Goal: Feedback & Contribution: Leave review/rating

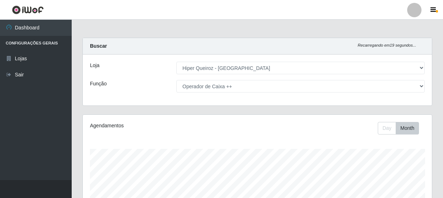
select select "513"
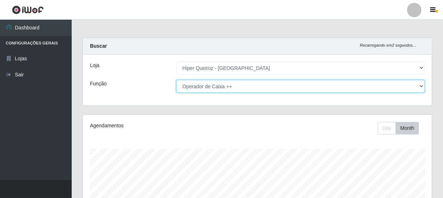
click at [422, 84] on select "[Selecione...] Embalador Embalador + Embalador ++ Operador de Caixa Operador de…" at bounding box center [300, 86] width 248 height 13
click at [176, 80] on select "[Selecione...] Embalador Embalador + Embalador ++ Operador de Caixa Operador de…" at bounding box center [300, 86] width 248 height 13
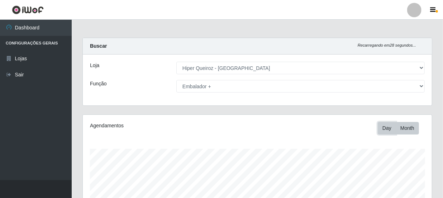
click at [383, 129] on button "Day" at bounding box center [387, 128] width 18 height 13
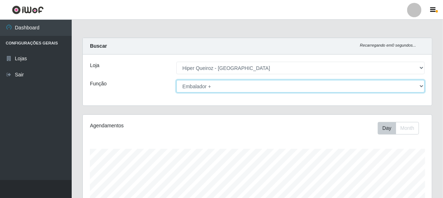
click at [421, 87] on select "[Selecione...] Embalador Embalador + Embalador ++ Operador de Caixa Operador de…" at bounding box center [300, 86] width 248 height 13
click at [176, 80] on select "[Selecione...] Embalador Embalador + Embalador ++ Operador de Caixa Operador de…" at bounding box center [300, 86] width 248 height 13
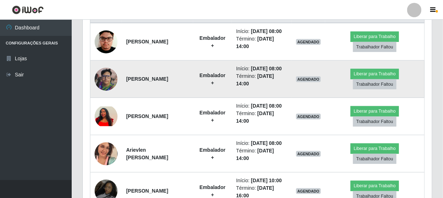
scroll to position [261, 0]
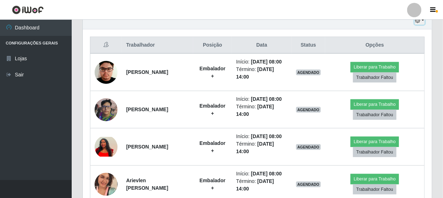
click at [424, 21] on button "button" at bounding box center [420, 20] width 10 height 8
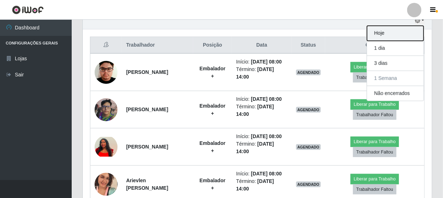
click at [389, 32] on button "Hoje" at bounding box center [395, 33] width 57 height 15
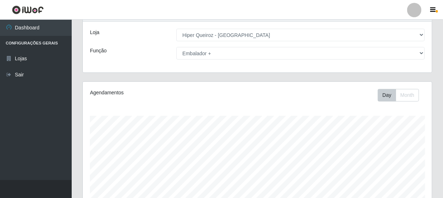
scroll to position [20, 0]
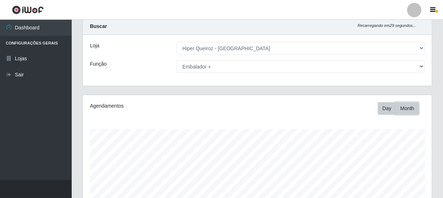
click at [411, 107] on button "Month" at bounding box center [407, 108] width 23 height 13
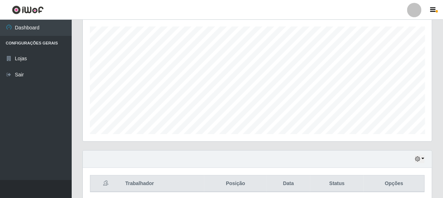
scroll to position [118, 0]
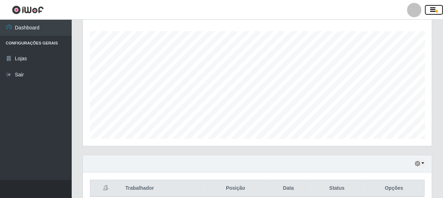
click at [436, 5] on button "button" at bounding box center [434, 10] width 18 height 10
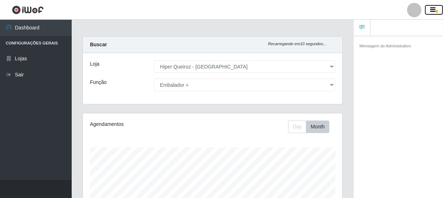
scroll to position [0, 0]
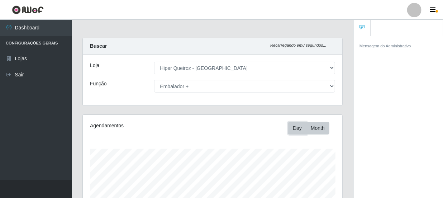
click at [299, 124] on button "Day" at bounding box center [297, 128] width 18 height 13
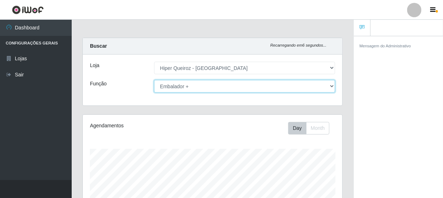
click at [333, 86] on select "[Selecione...] Embalador Embalador + Embalador ++ Operador de Caixa Operador de…" at bounding box center [244, 86] width 181 height 13
select select "1"
click at [154, 80] on select "[Selecione...] Embalador Embalador + Embalador ++ Operador de Caixa Operador de…" at bounding box center [244, 86] width 181 height 13
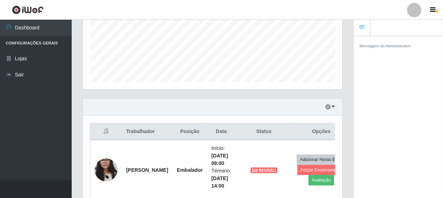
scroll to position [226, 0]
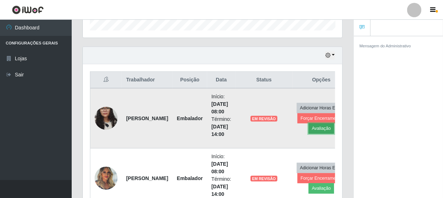
click at [315, 127] on button "Avaliação" at bounding box center [321, 128] width 25 height 10
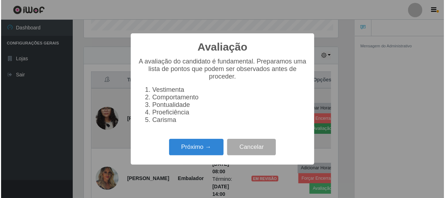
scroll to position [149, 256]
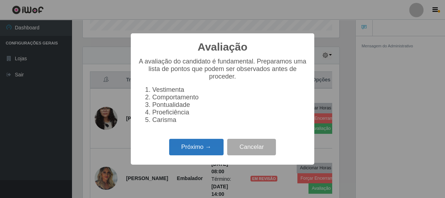
click at [205, 152] on button "Próximo →" at bounding box center [196, 147] width 54 height 17
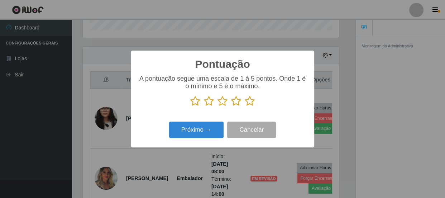
click at [222, 100] on icon at bounding box center [223, 101] width 10 height 11
click at [218, 106] on input "radio" at bounding box center [218, 106] width 0 height 0
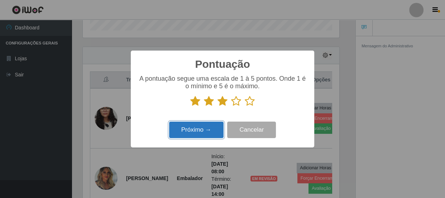
click at [210, 127] on button "Próximo →" at bounding box center [196, 130] width 54 height 17
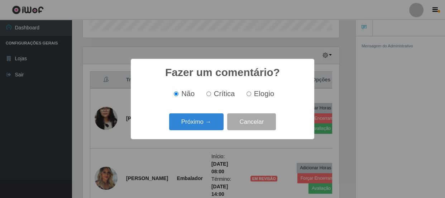
click at [247, 92] on input "Elogio" at bounding box center [249, 93] width 5 height 5
radio input "true"
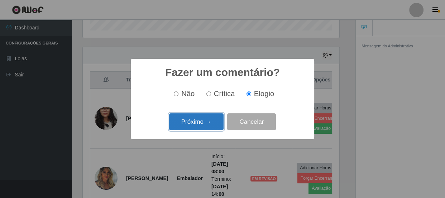
click at [190, 124] on button "Próximo →" at bounding box center [196, 121] width 54 height 17
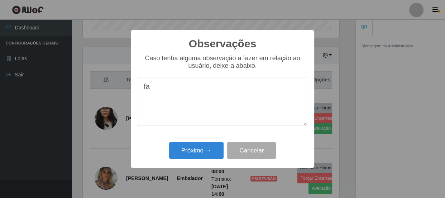
type textarea "f"
type textarea "é"
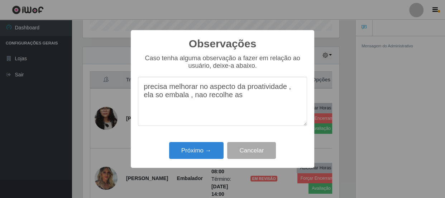
scroll to position [149, 237]
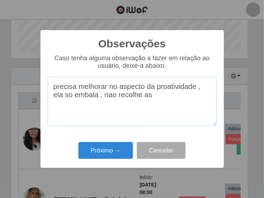
click at [144, 109] on textarea "precisa melhorar no aspecto da proatividade , ela so embala , nao recolhe as" at bounding box center [132, 101] width 169 height 49
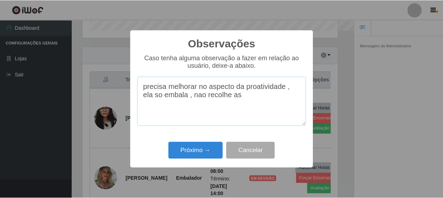
scroll to position [358353, 358245]
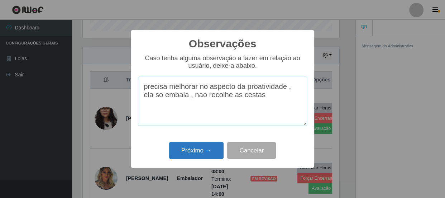
type textarea "precisa melhorar no aspecto da proatividade , ela so embala , nao recolhe as ce…"
click at [199, 153] on button "Próximo →" at bounding box center [196, 150] width 54 height 17
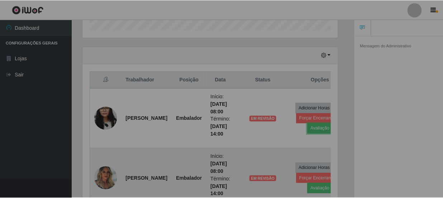
scroll to position [149, 260]
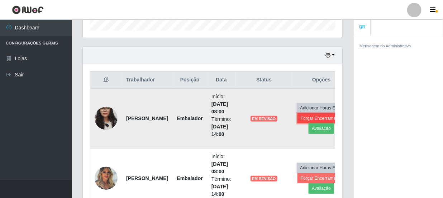
click at [319, 117] on button "Forçar Encerramento" at bounding box center [322, 118] width 48 height 10
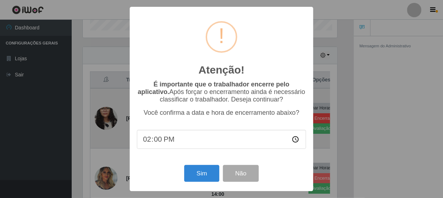
scroll to position [149, 256]
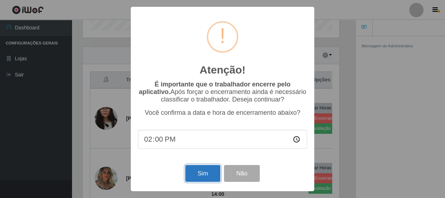
click at [210, 171] on button "Sim" at bounding box center [202, 173] width 35 height 17
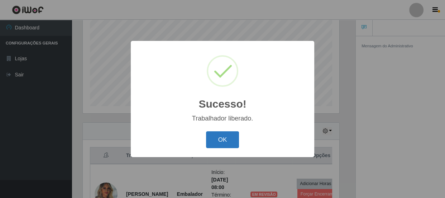
click at [220, 137] on button "OK" at bounding box center [222, 139] width 33 height 17
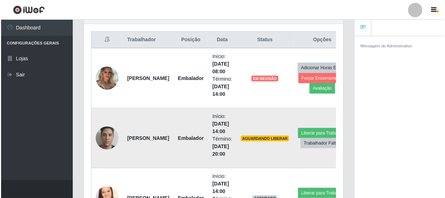
scroll to position [280, 0]
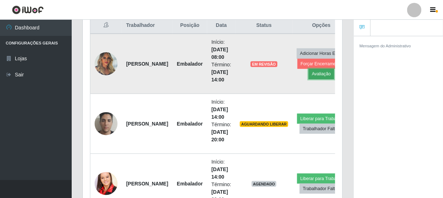
click at [309, 74] on button "Avaliação" at bounding box center [321, 74] width 25 height 10
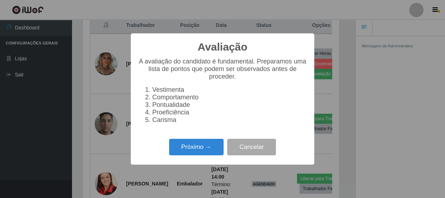
scroll to position [149, 256]
click at [202, 148] on button "Próximo →" at bounding box center [196, 147] width 54 height 17
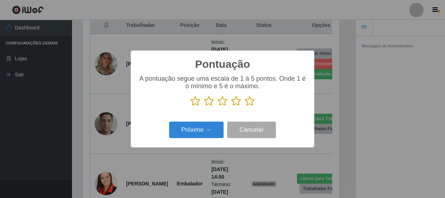
scroll to position [358353, 358245]
click at [250, 101] on icon at bounding box center [250, 101] width 10 height 11
click at [245, 106] on input "radio" at bounding box center [245, 106] width 0 height 0
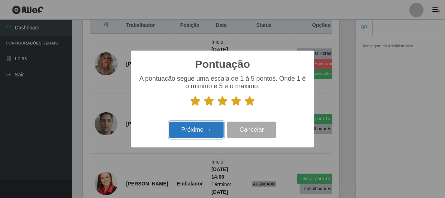
click at [212, 128] on button "Próximo →" at bounding box center [196, 130] width 54 height 17
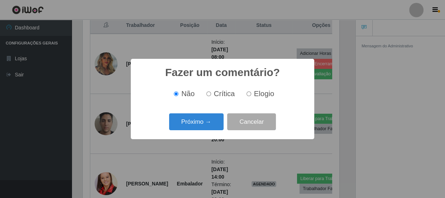
click at [250, 92] on label "Elogio" at bounding box center [259, 94] width 30 height 8
click at [250, 92] on input "Elogio" at bounding box center [249, 93] width 5 height 5
radio input "true"
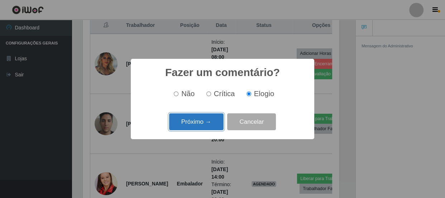
click at [206, 122] on button "Próximo →" at bounding box center [196, 121] width 54 height 17
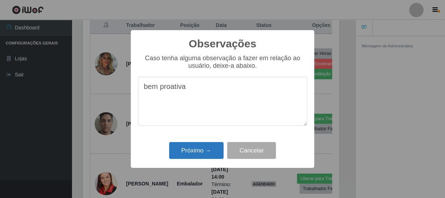
type textarea "bem proativa"
click at [210, 147] on button "Próximo →" at bounding box center [196, 150] width 54 height 17
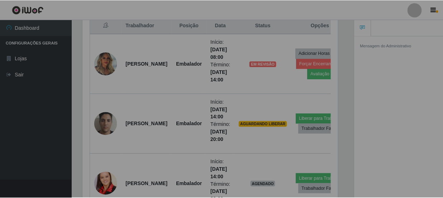
scroll to position [149, 260]
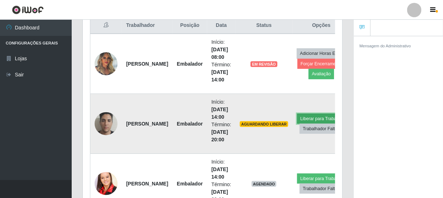
click at [318, 114] on button "Liberar para Trabalho" at bounding box center [321, 119] width 48 height 10
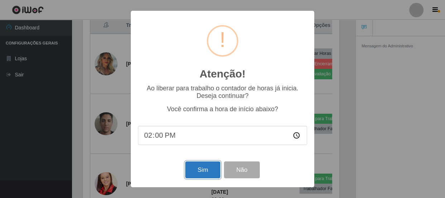
click at [201, 168] on button "Sim" at bounding box center [202, 169] width 35 height 17
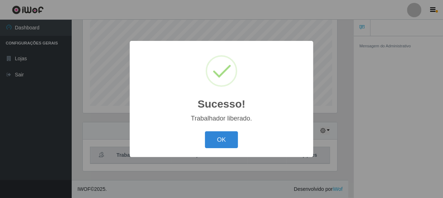
scroll to position [0, 0]
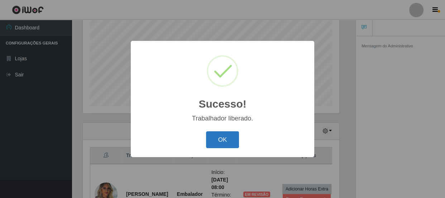
click at [219, 137] on button "OK" at bounding box center [222, 139] width 33 height 17
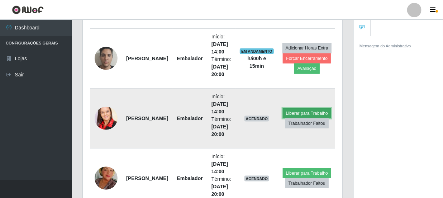
click at [303, 114] on button "Liberar para Trabalho" at bounding box center [307, 113] width 48 height 10
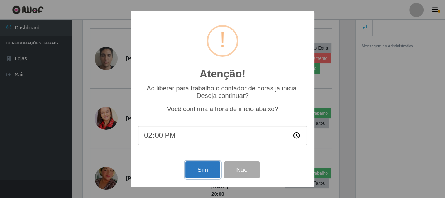
click at [204, 168] on button "Sim" at bounding box center [202, 169] width 35 height 17
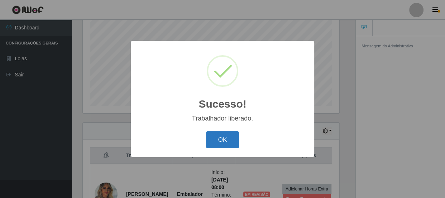
click at [225, 141] on button "OK" at bounding box center [222, 139] width 33 height 17
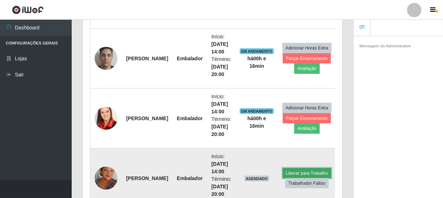
click at [304, 169] on button "Liberar para Trabalho" at bounding box center [307, 173] width 48 height 10
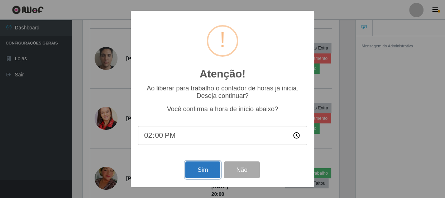
click at [197, 167] on button "Sim" at bounding box center [202, 169] width 35 height 17
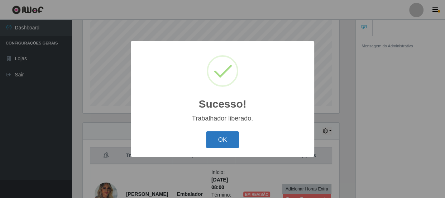
click at [225, 142] on button "OK" at bounding box center [222, 139] width 33 height 17
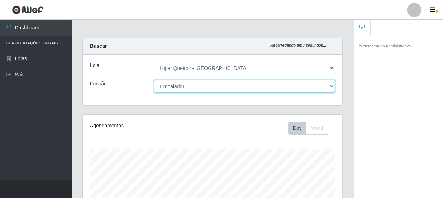
click at [333, 86] on select "[Selecione...] Embalador Embalador + Embalador ++ Operador de Caixa Operador de…" at bounding box center [244, 86] width 181 height 13
select select "73"
click at [154, 80] on select "[Selecione...] Embalador Embalador + Embalador ++ Operador de Caixa Operador de…" at bounding box center [244, 86] width 181 height 13
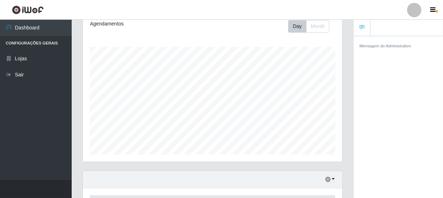
scroll to position [150, 0]
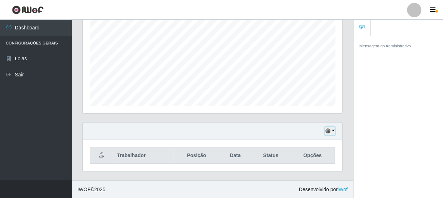
click at [329, 130] on icon "button" at bounding box center [328, 130] width 5 height 5
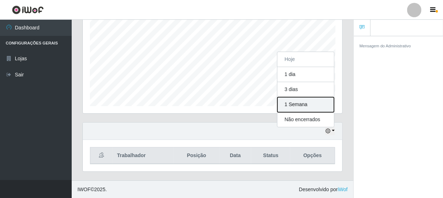
click at [296, 104] on button "1 Semana" at bounding box center [305, 104] width 57 height 15
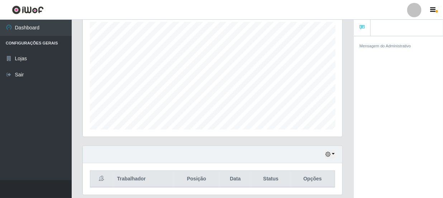
scroll to position [150, 0]
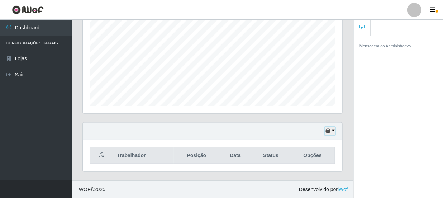
click at [333, 129] on button "button" at bounding box center [330, 131] width 10 height 8
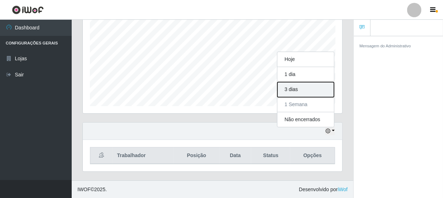
click at [292, 87] on button "3 dias" at bounding box center [305, 89] width 57 height 15
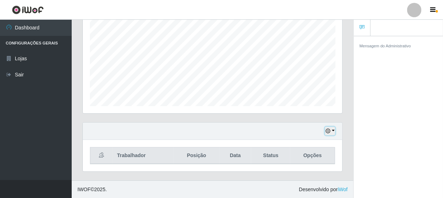
click at [333, 133] on button "button" at bounding box center [330, 131] width 10 height 8
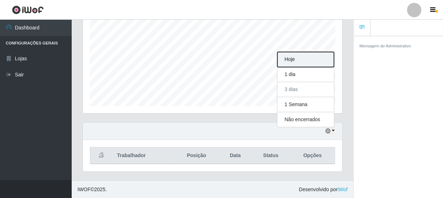
click at [298, 59] on button "Hoje" at bounding box center [305, 59] width 57 height 15
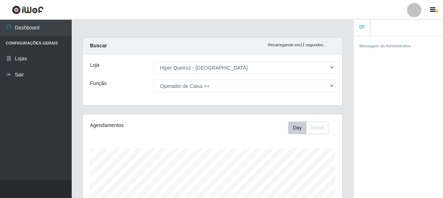
scroll to position [0, 0]
